Goal: Navigation & Orientation: Find specific page/section

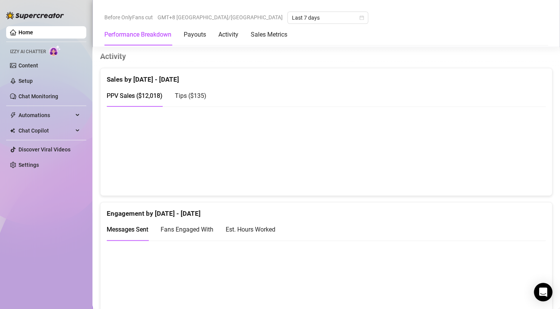
scroll to position [121, 0]
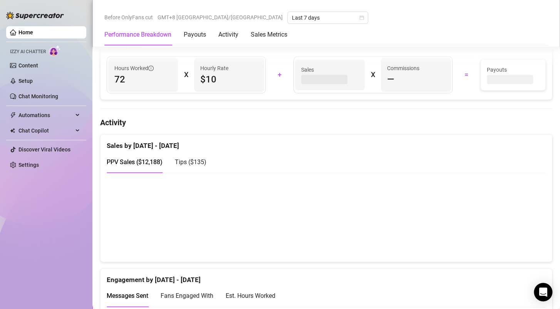
scroll to position [297, 0]
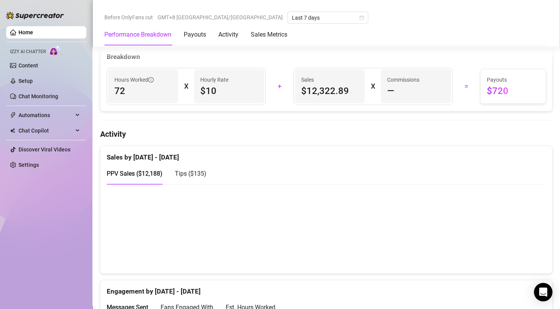
drag, startPoint x: 523, startPoint y: 228, endPoint x: 517, endPoint y: 236, distance: 9.4
drag, startPoint x: 517, startPoint y: 236, endPoint x: 505, endPoint y: 237, distance: 12.4
click at [505, 237] on canvas at bounding box center [323, 228] width 433 height 77
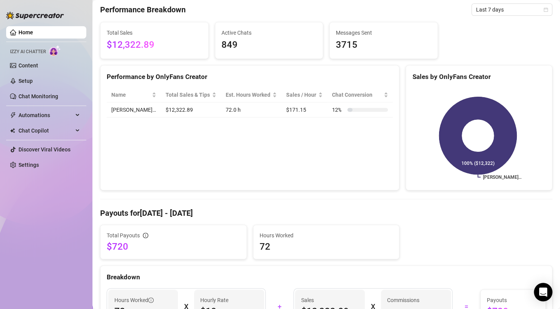
scroll to position [0, 0]
